Goal: Task Accomplishment & Management: Use online tool/utility

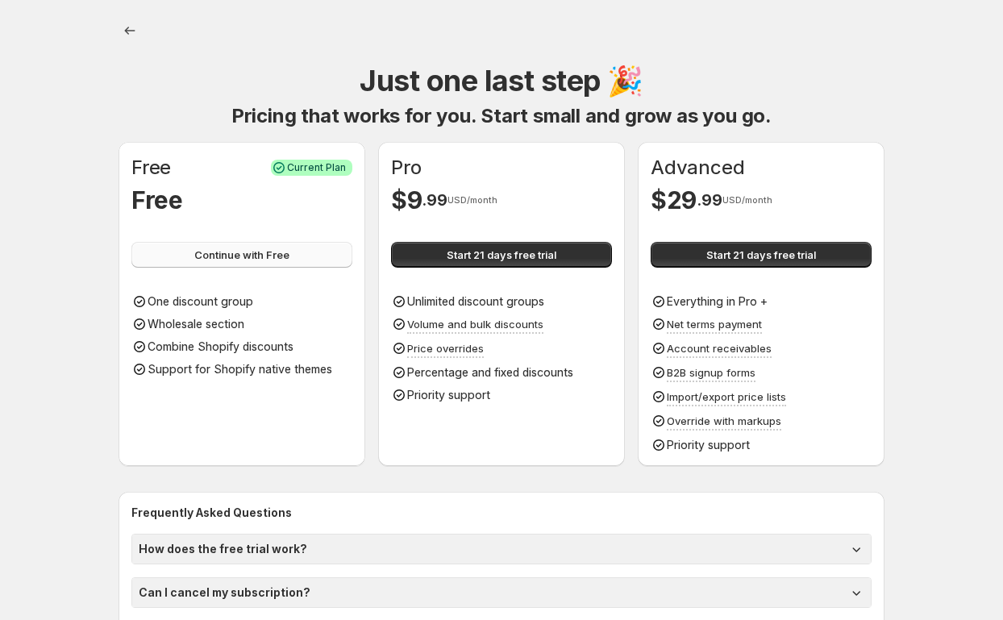
click at [227, 262] on span "Continue with Free" at bounding box center [241, 255] width 95 height 16
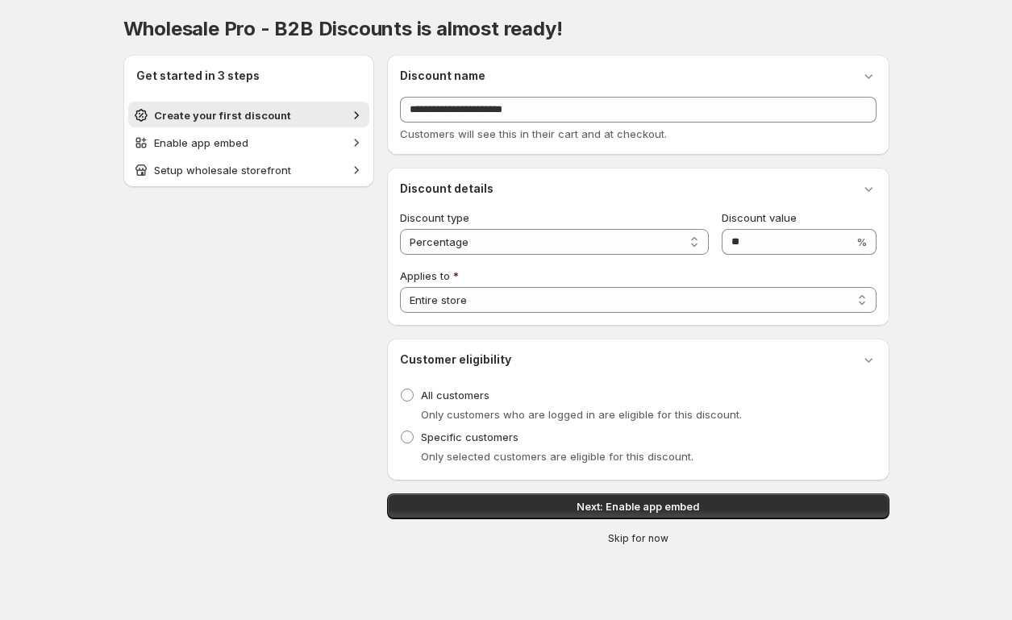
click at [647, 540] on span "Skip for now" at bounding box center [638, 538] width 60 height 13
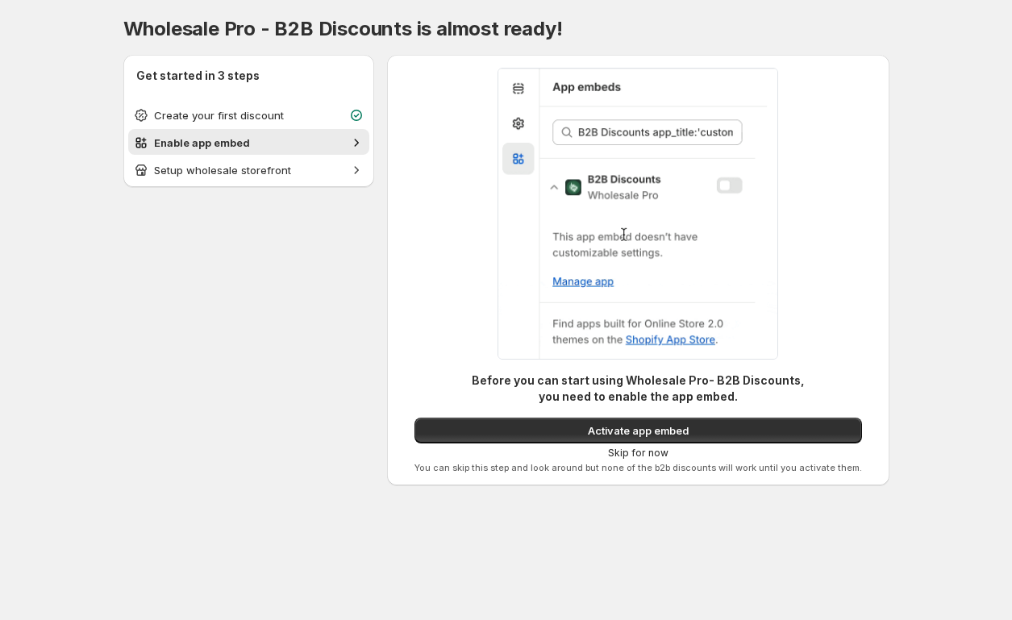
click at [637, 452] on span "Skip for now" at bounding box center [638, 453] width 60 height 13
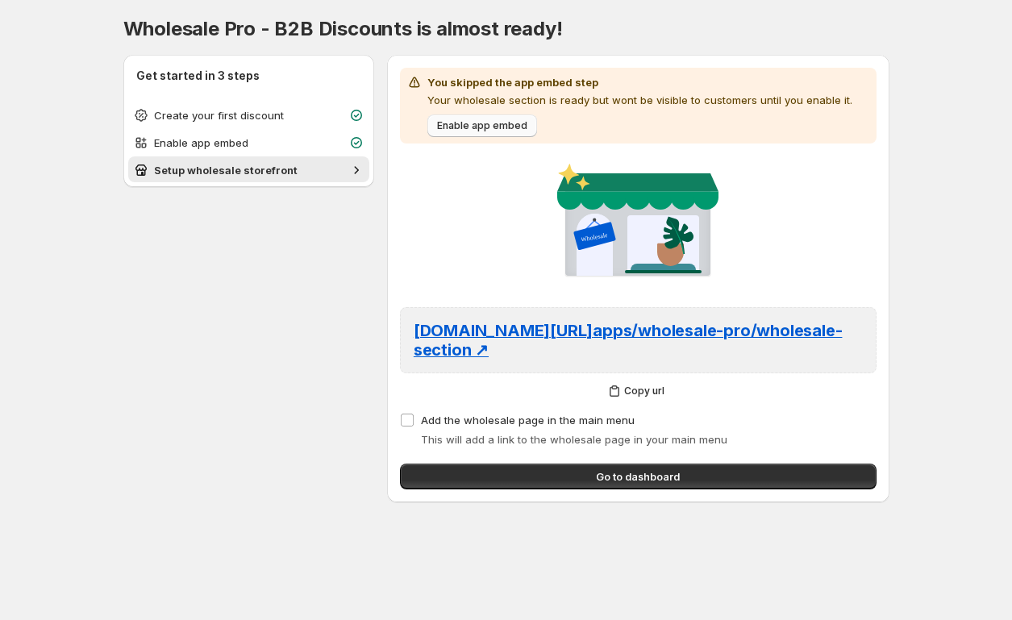
click at [472, 123] on span "Enable app embed" at bounding box center [482, 125] width 90 height 13
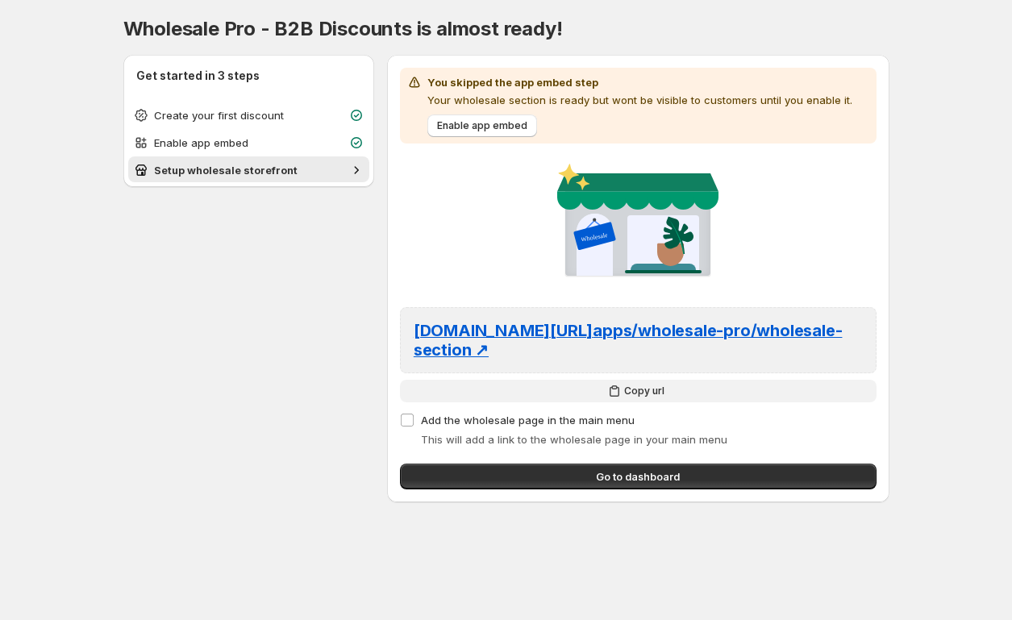
click at [634, 387] on span "Copy url" at bounding box center [644, 391] width 40 height 13
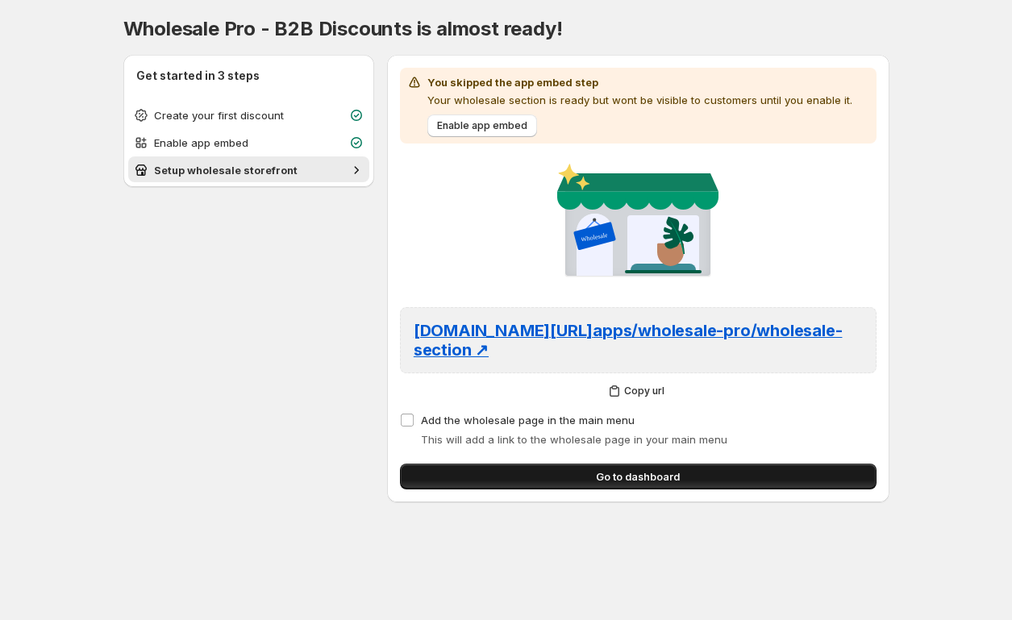
click at [668, 476] on span "Go to dashboard" at bounding box center [638, 476] width 84 height 16
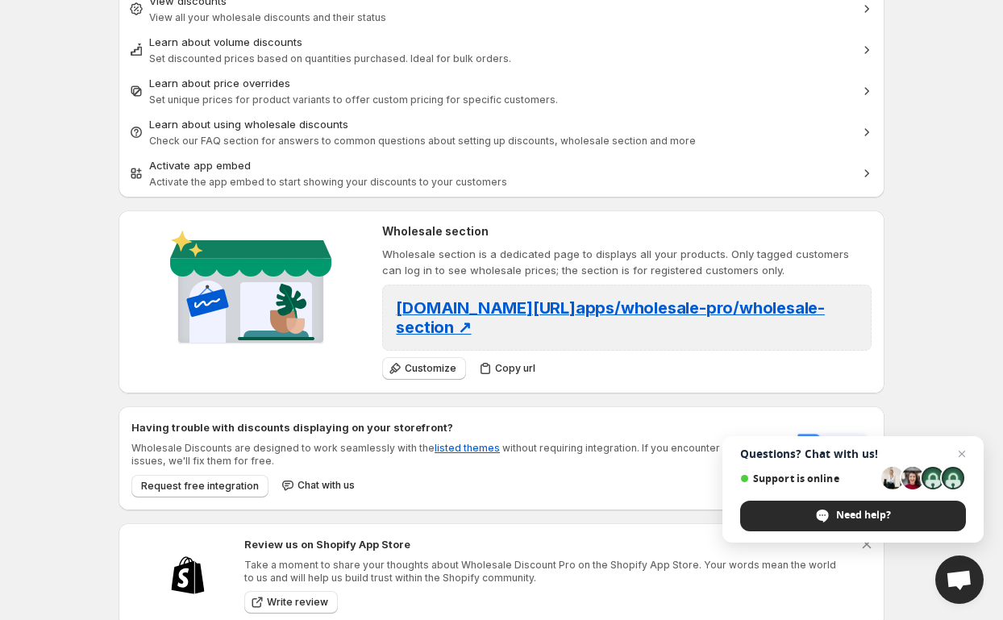
scroll to position [348, 0]
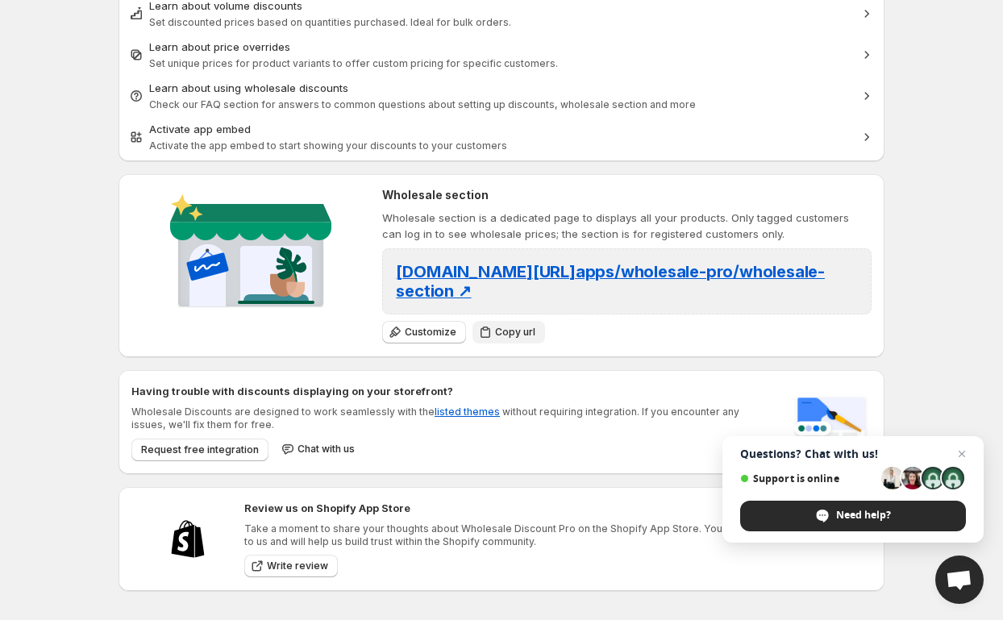
click at [517, 330] on span "Copy url" at bounding box center [515, 332] width 40 height 13
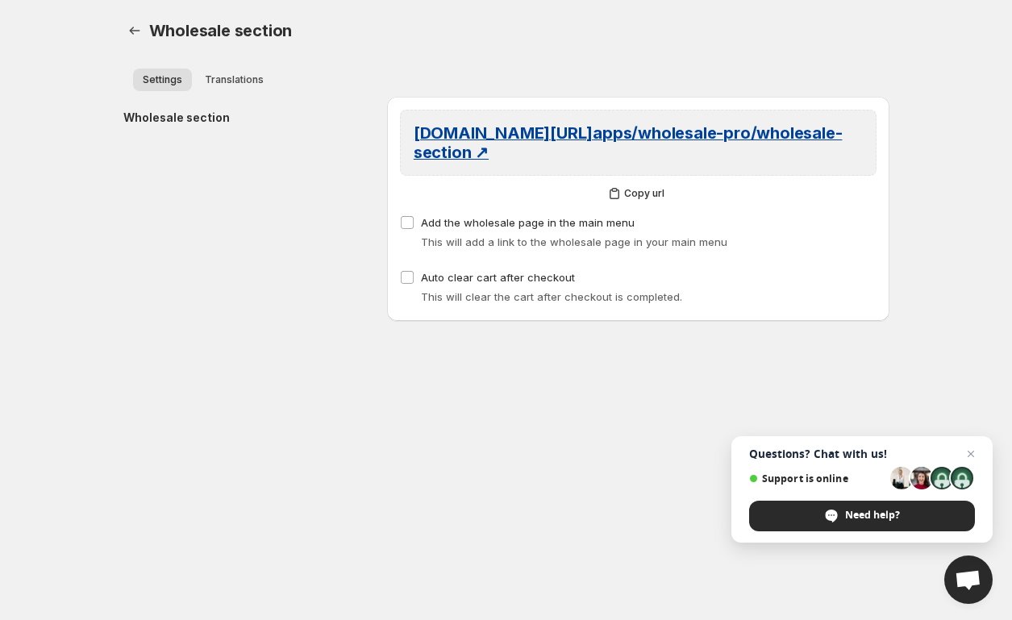
click at [641, 131] on span "southlandaquatics.net/ apps/wholesale-pro/wholesale-section ↗" at bounding box center [628, 142] width 429 height 39
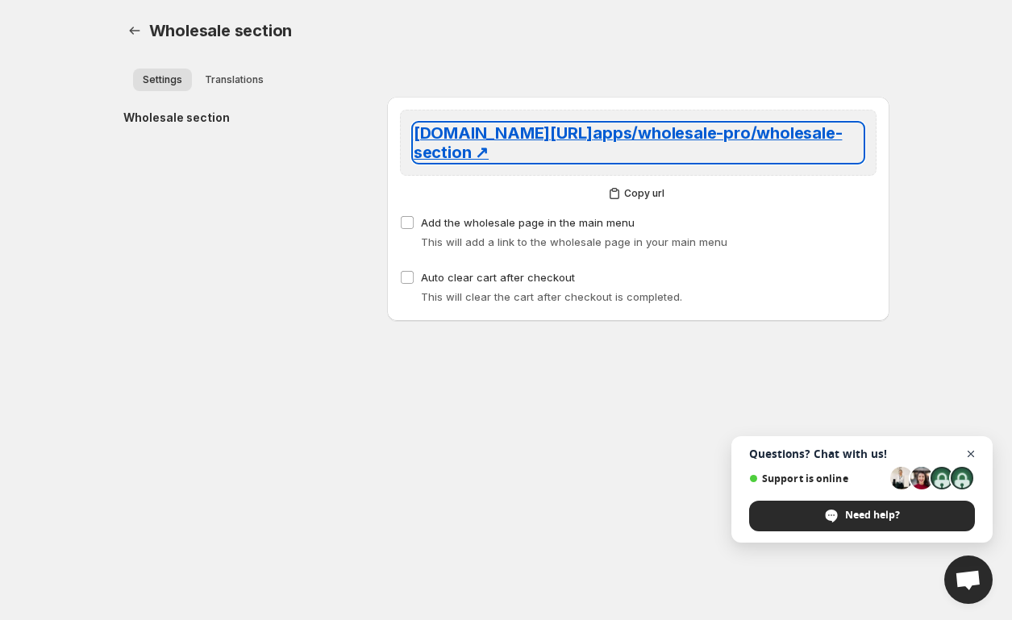
click at [972, 450] on span "Close chat" at bounding box center [971, 454] width 20 height 20
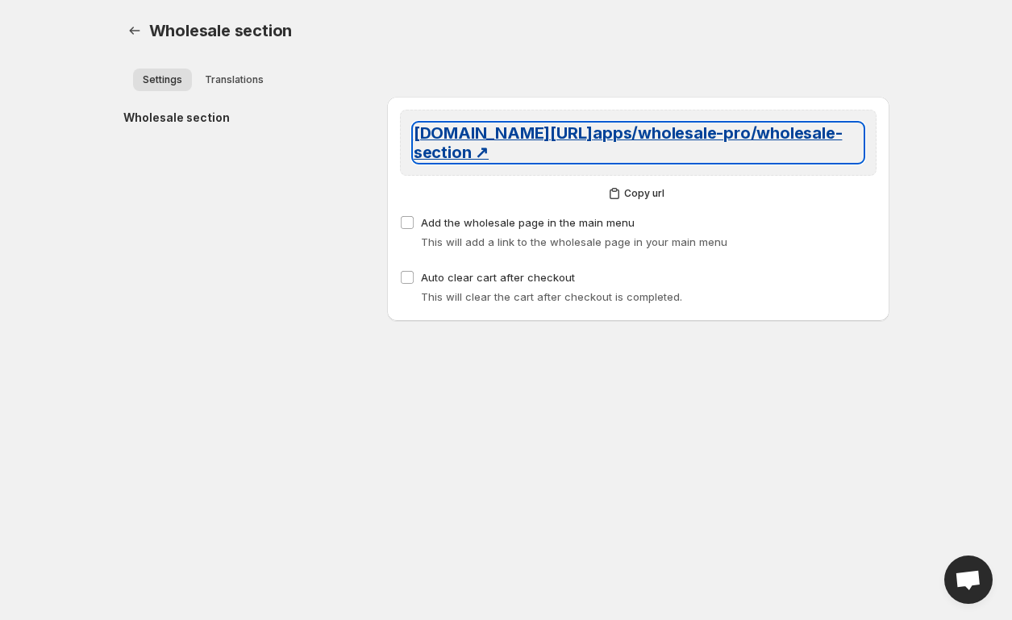
click at [595, 128] on span "southlandaquatics.net/ apps/wholesale-pro/wholesale-section ↗" at bounding box center [628, 142] width 429 height 39
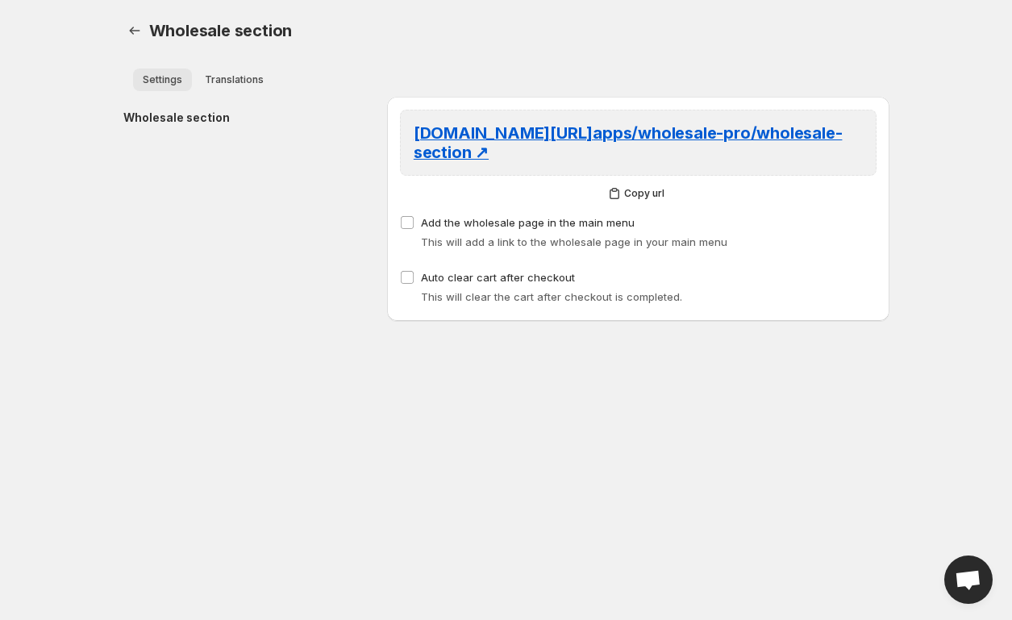
click at [179, 78] on span "Settings" at bounding box center [163, 79] width 40 height 13
click at [245, 81] on span "Translations" at bounding box center [234, 79] width 59 height 13
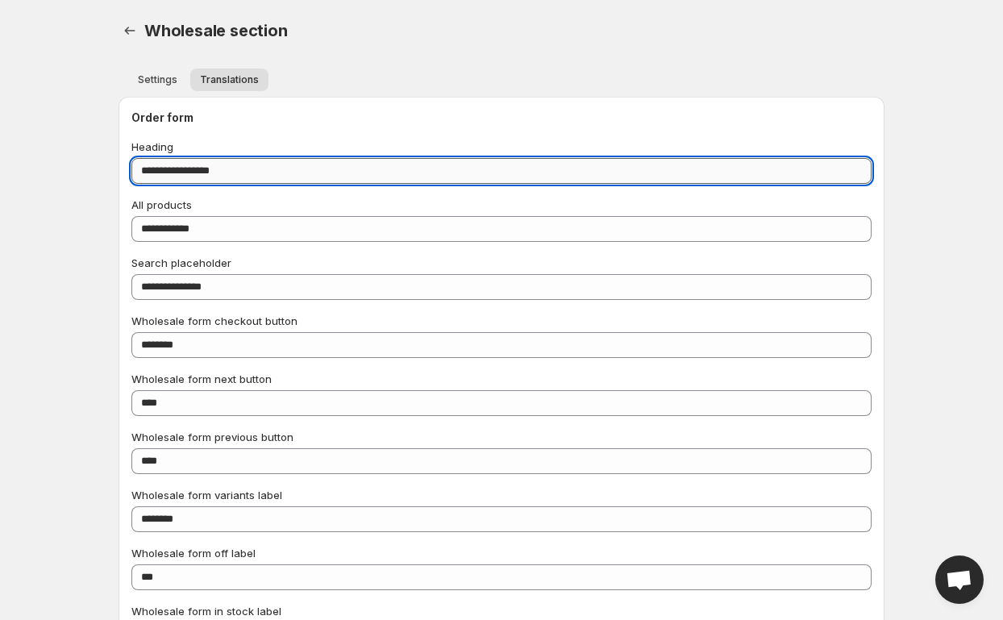
click at [285, 174] on input "**********" at bounding box center [501, 171] width 740 height 26
type input "*********"
click at [160, 82] on span "Settings" at bounding box center [158, 79] width 40 height 13
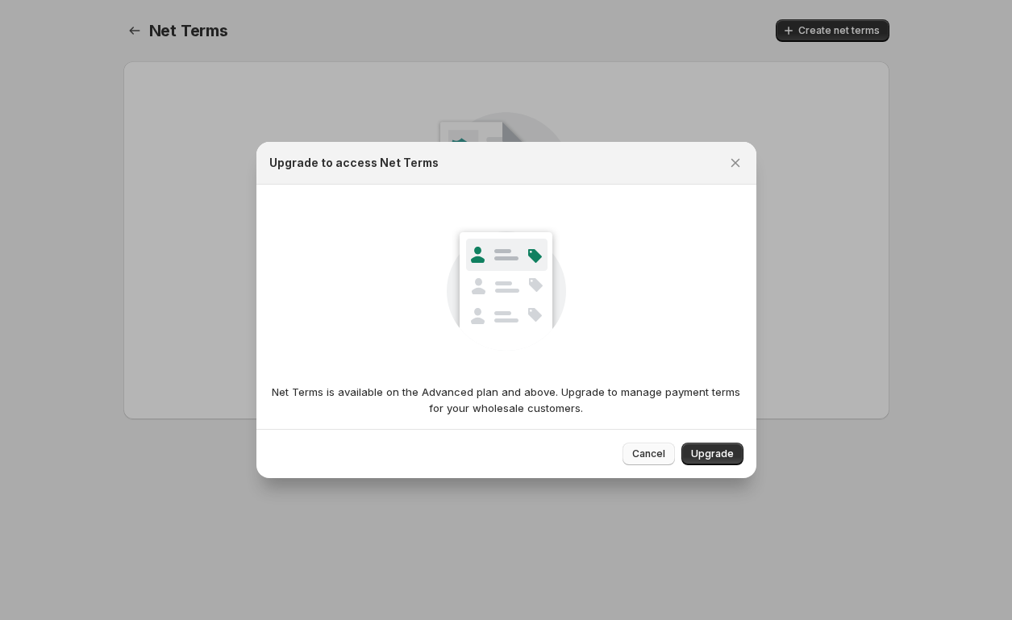
click at [643, 456] on span "Cancel" at bounding box center [648, 453] width 33 height 13
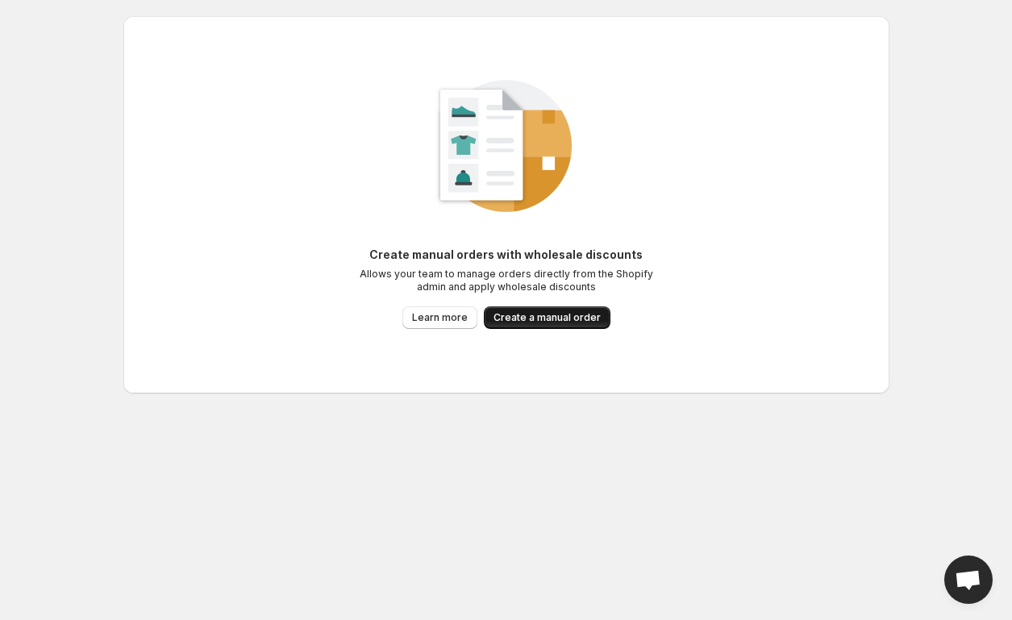
click at [547, 320] on span "Create a manual order" at bounding box center [546, 317] width 107 height 13
